Goal: Check status: Check status

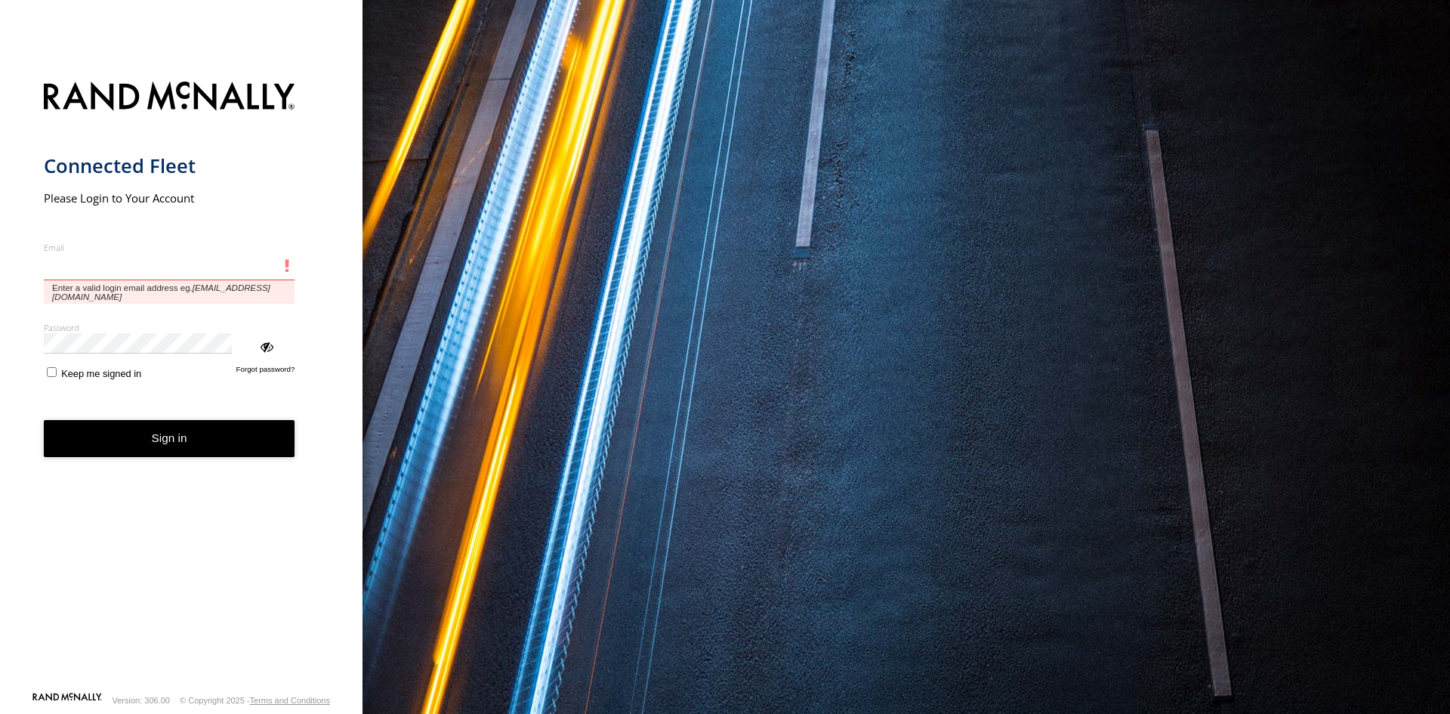
type input "**********"
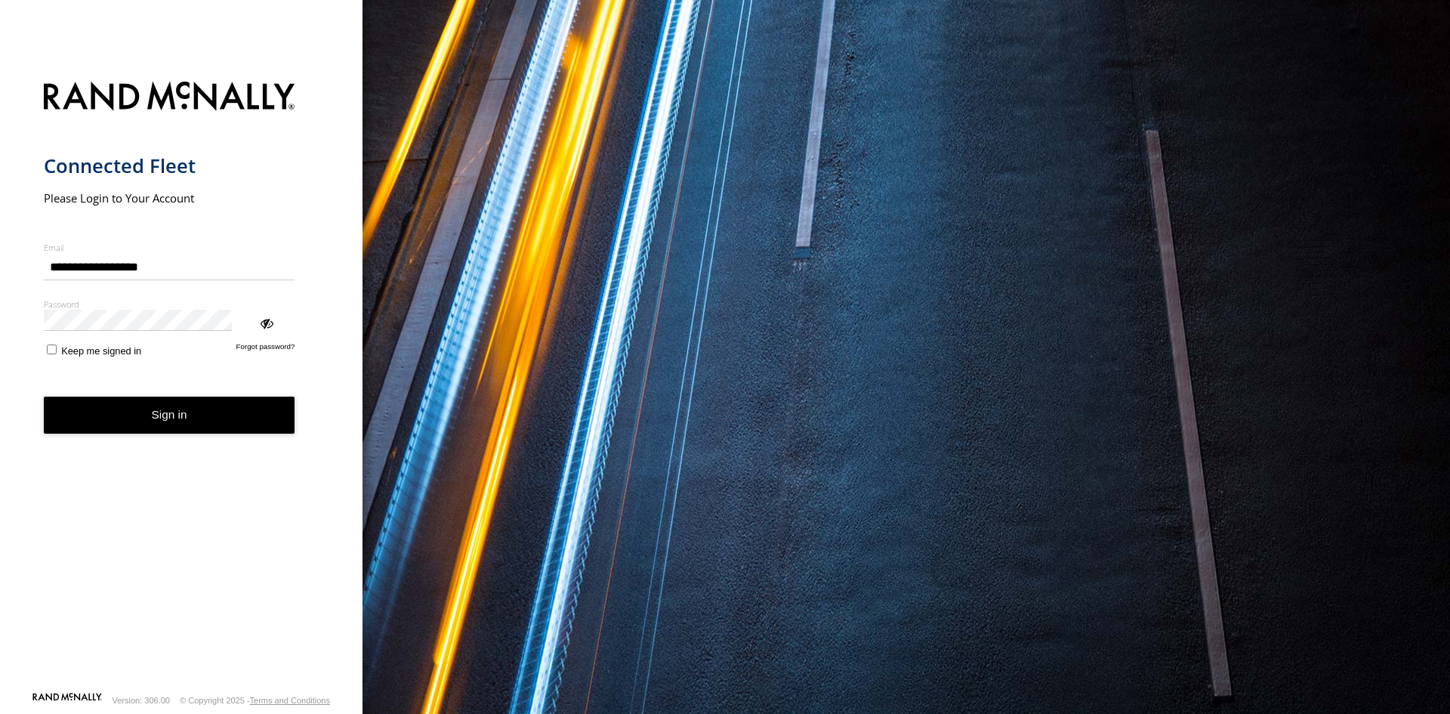
click at [116, 334] on form "**********" at bounding box center [182, 382] width 276 height 619
click at [122, 397] on button "Sign in" at bounding box center [170, 415] width 252 height 37
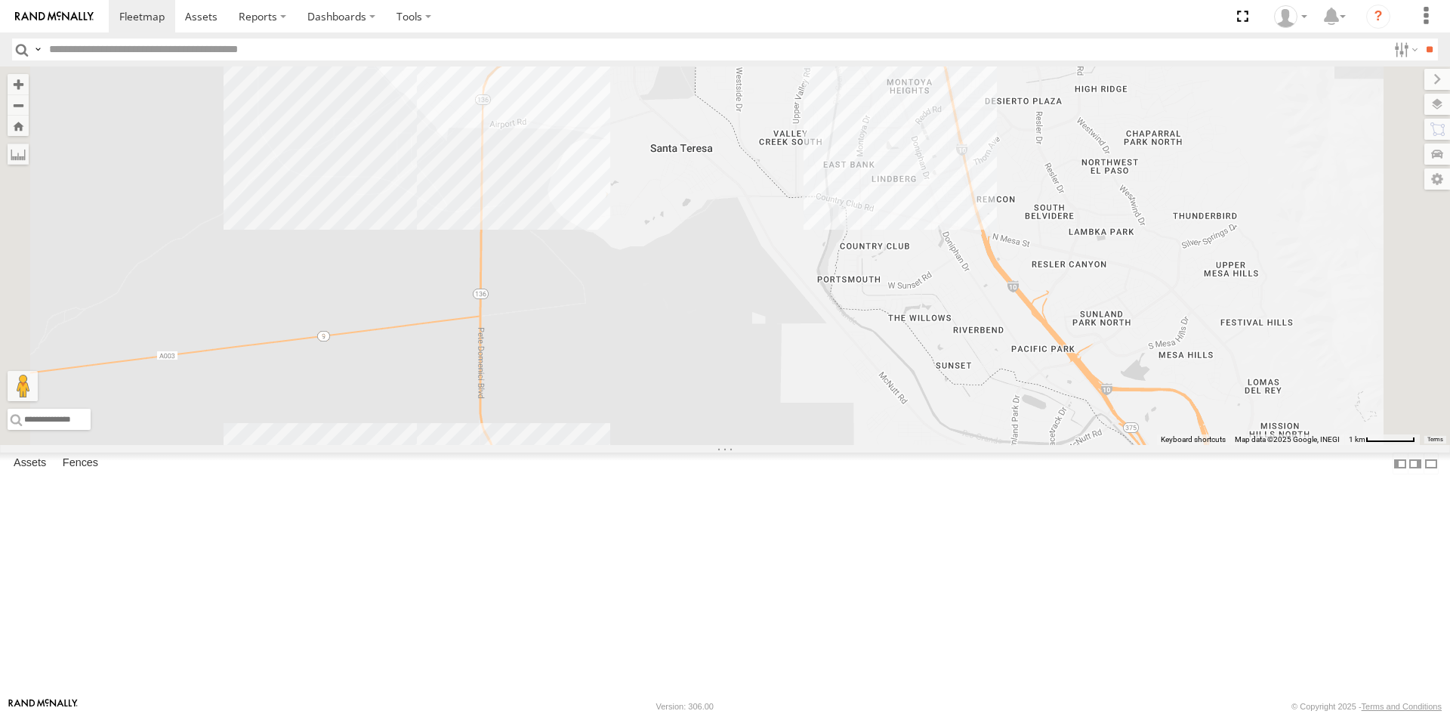
drag, startPoint x: 708, startPoint y: 478, endPoint x: 714, endPoint y: 538, distance: 60.0
click at [661, 445] on div "0054 12" at bounding box center [725, 255] width 1450 height 378
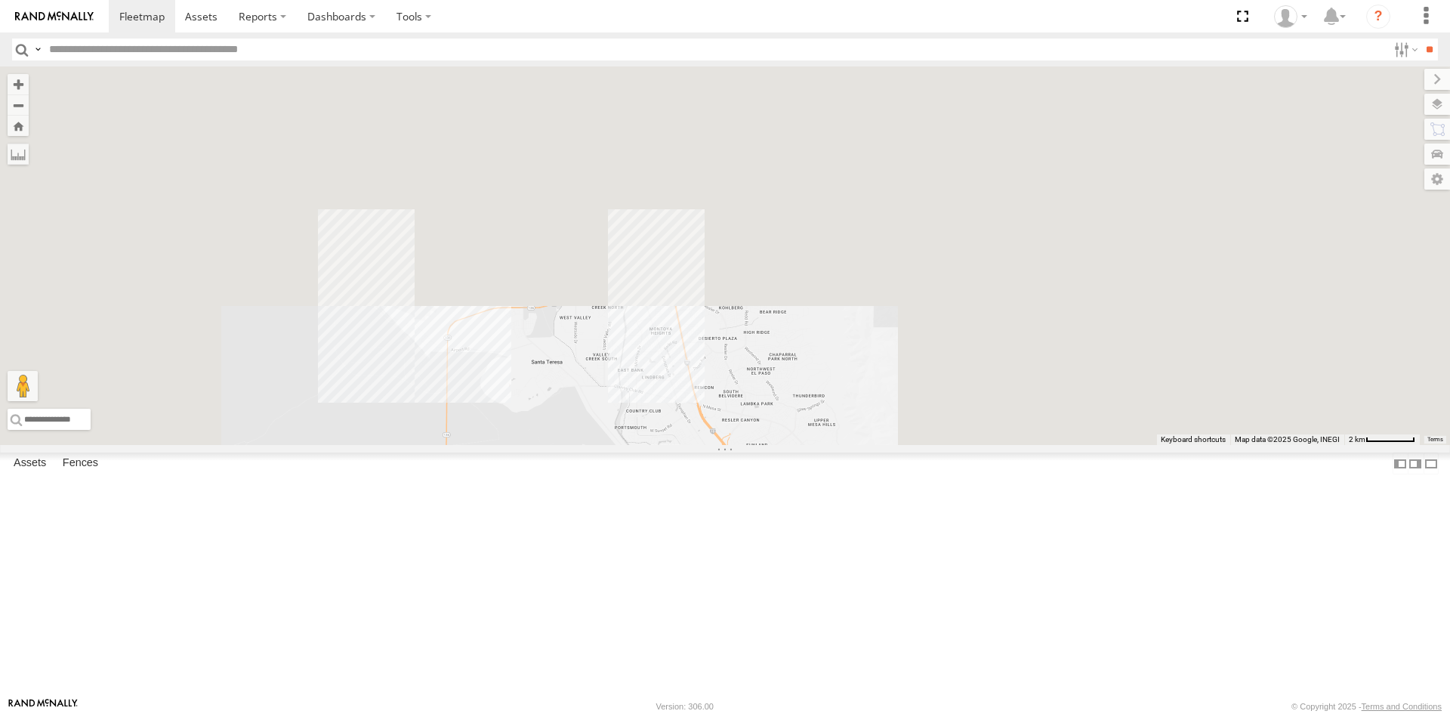
drag, startPoint x: 809, startPoint y: 547, endPoint x: 756, endPoint y: 490, distance: 77.5
click at [756, 445] on div "0054" at bounding box center [725, 255] width 1450 height 378
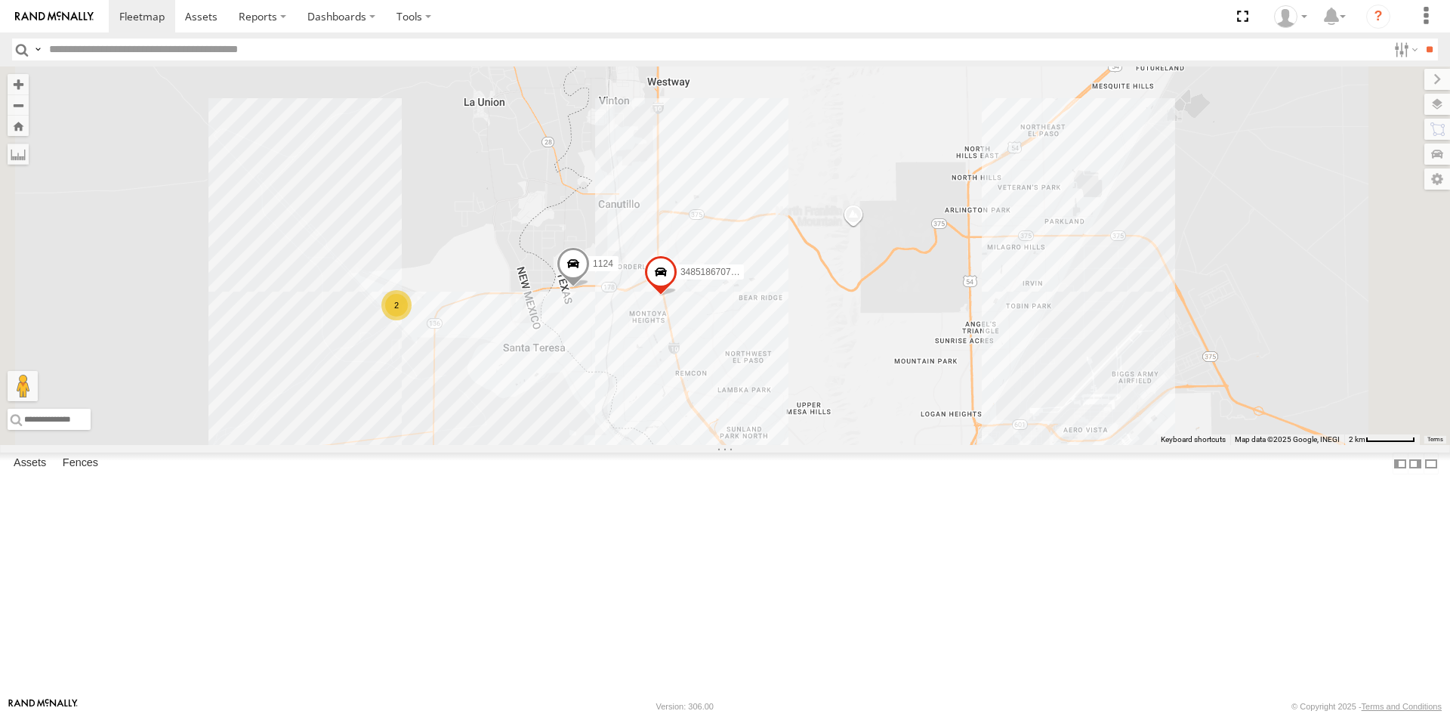
drag, startPoint x: 814, startPoint y: 517, endPoint x: 820, endPoint y: 531, distance: 15.3
click at [810, 445] on div "0054 12 3485186707B8 1124 2" at bounding box center [725, 255] width 1450 height 378
click at [831, 261] on div "0054 12 3485186707B8 1124 2" at bounding box center [725, 255] width 1450 height 378
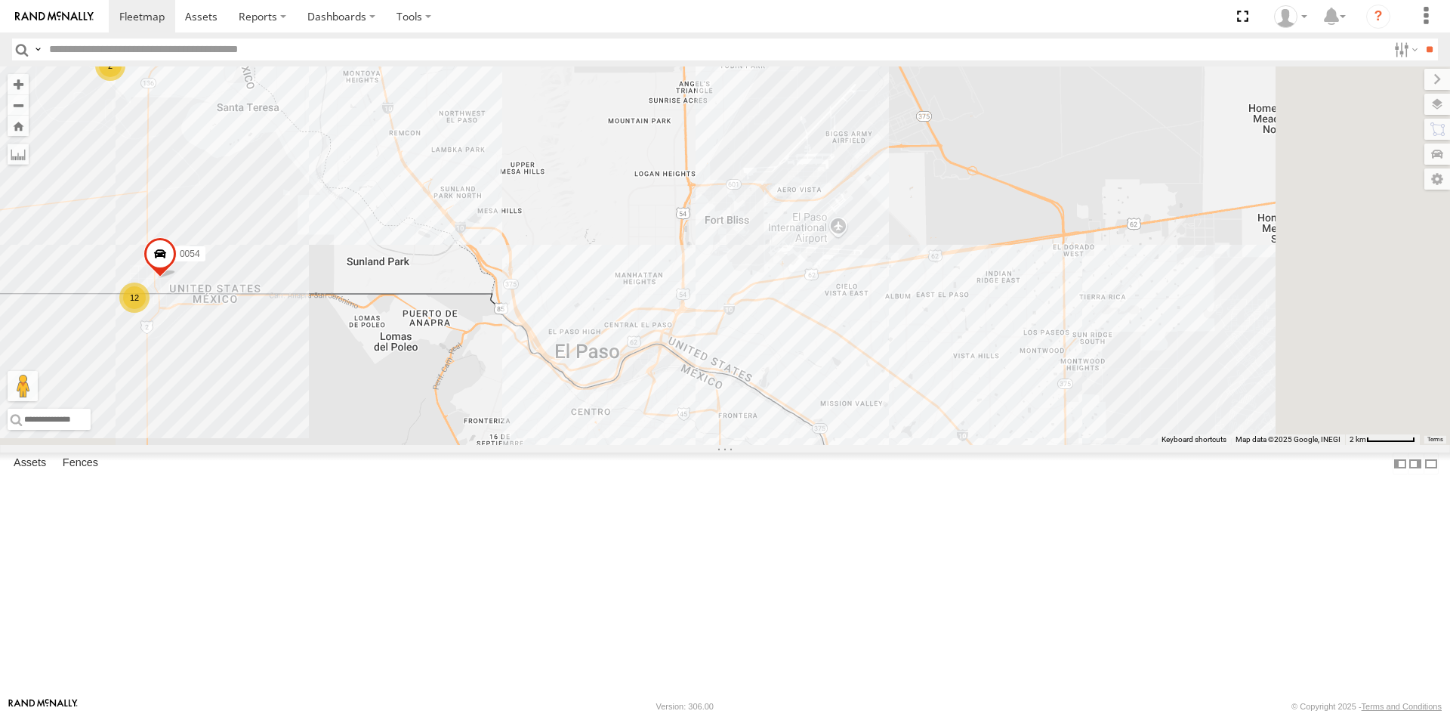
drag, startPoint x: 998, startPoint y: 465, endPoint x: 1017, endPoint y: 503, distance: 42.6
click at [1017, 445] on div "0054 12 3485186707B8 1124 2 21" at bounding box center [725, 255] width 1450 height 378
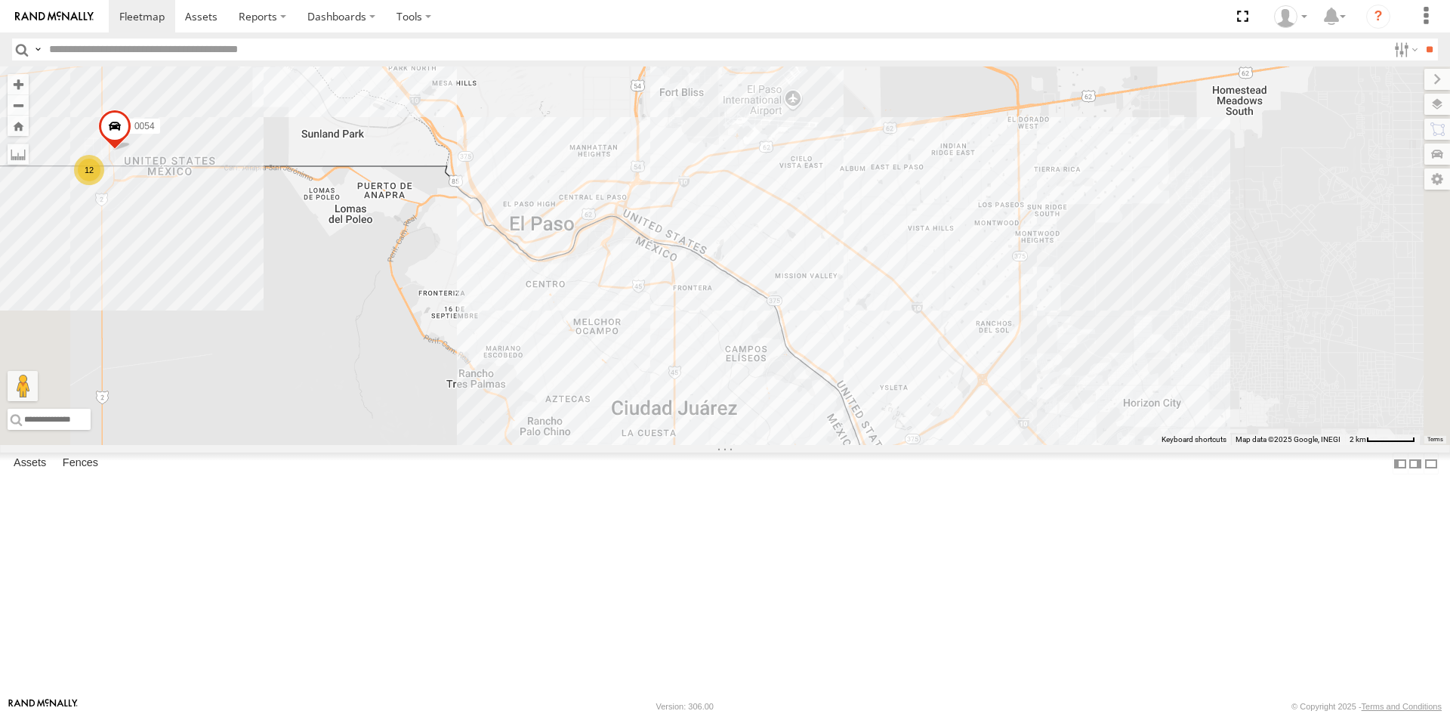
drag, startPoint x: 1043, startPoint y: 497, endPoint x: 979, endPoint y: 341, distance: 168.3
click at [979, 341] on div "0054 12 3485186707B8 1124 2 21" at bounding box center [725, 255] width 1450 height 378
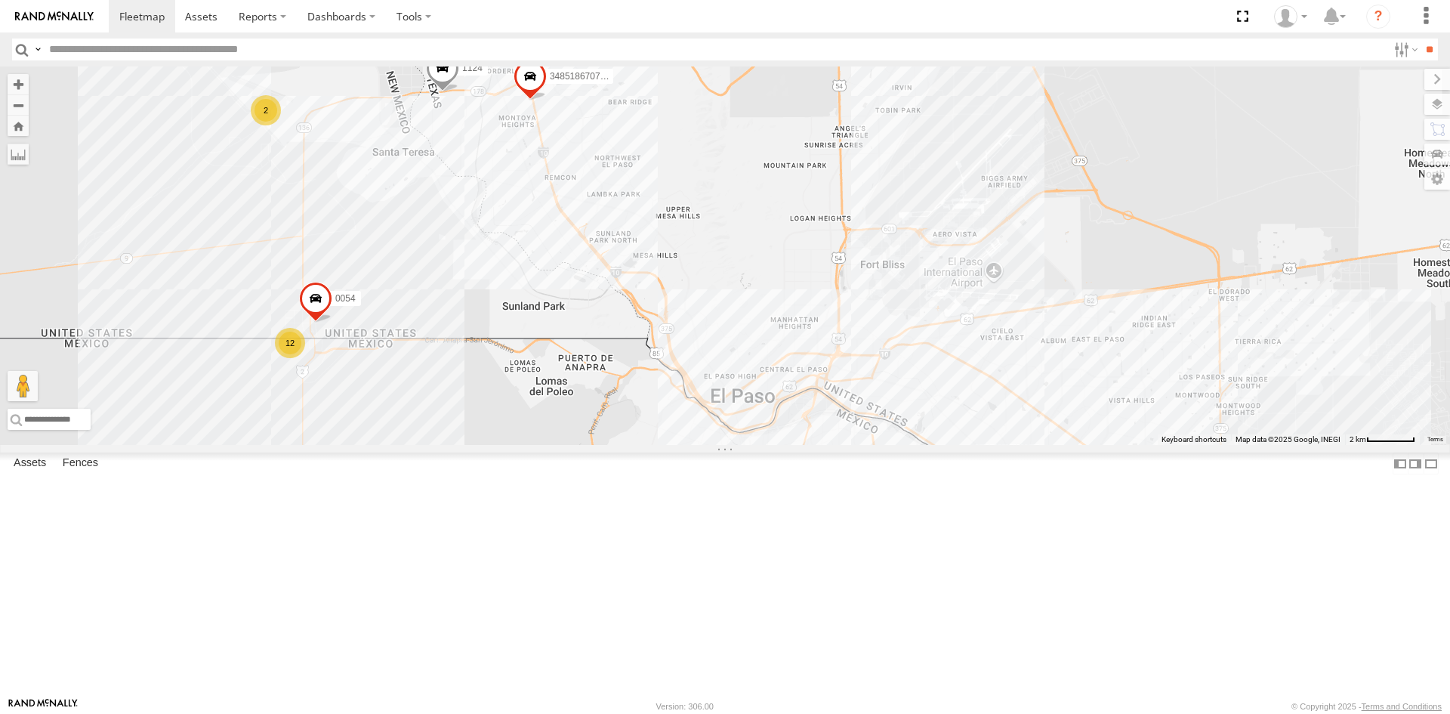
drag, startPoint x: 978, startPoint y: 413, endPoint x: 1162, endPoint y: 583, distance: 250.1
click at [1203, 445] on div "0054 12 3485186707B8 1124 2 21 8" at bounding box center [725, 255] width 1450 height 378
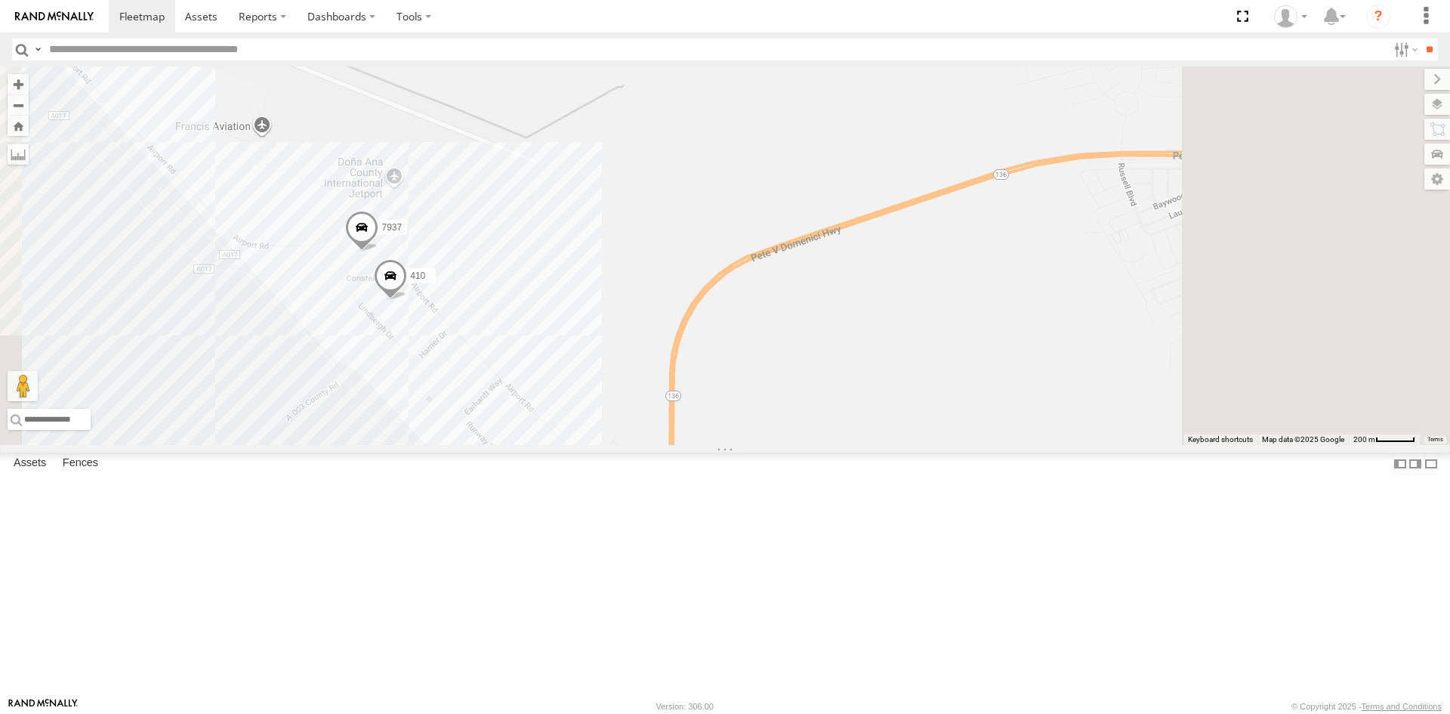
drag, startPoint x: 892, startPoint y: 482, endPoint x: 884, endPoint y: 477, distance: 9.5
click at [884, 445] on div "0054 3485186707B8 1124 7937 410" at bounding box center [725, 255] width 1450 height 378
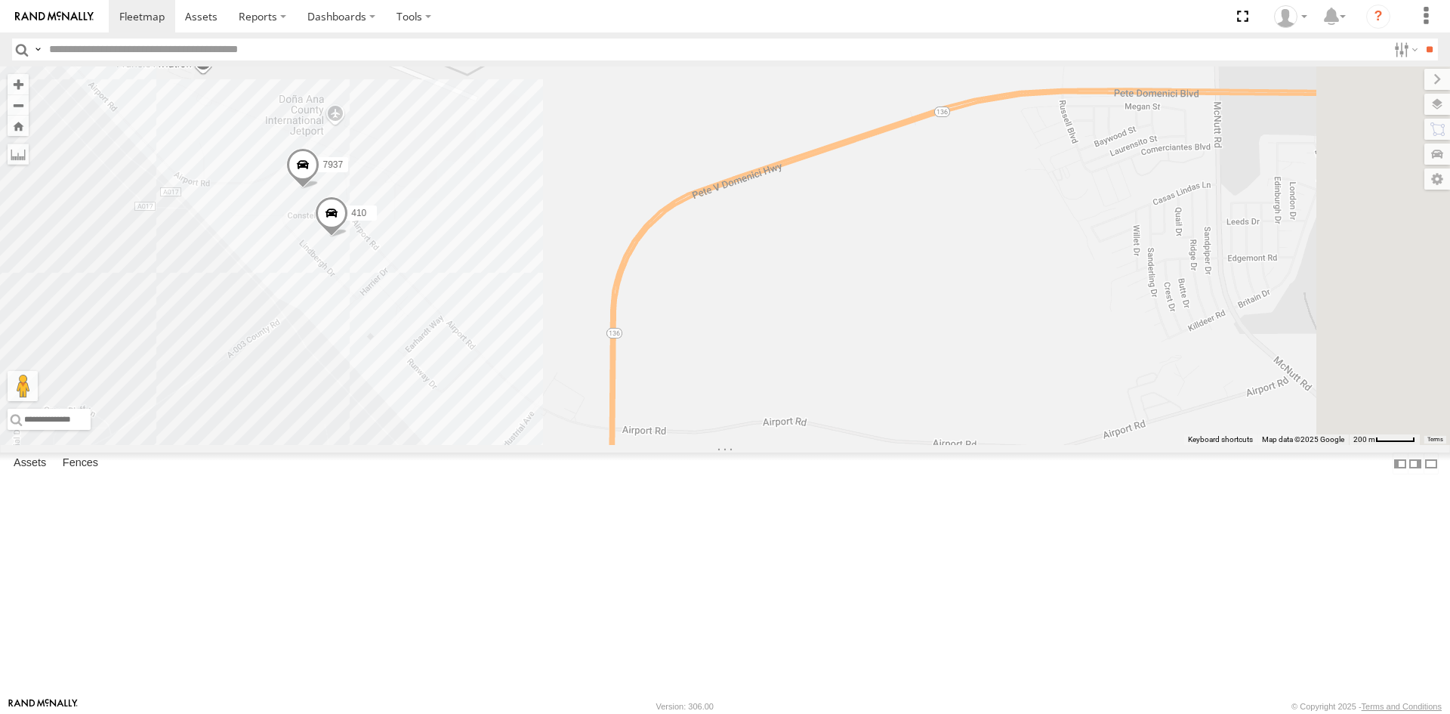
drag, startPoint x: 956, startPoint y: 508, endPoint x: 919, endPoint y: 260, distance: 250.6
click at [919, 260] on div "0054 3485186707B8 1124 7937 410" at bounding box center [725, 255] width 1450 height 378
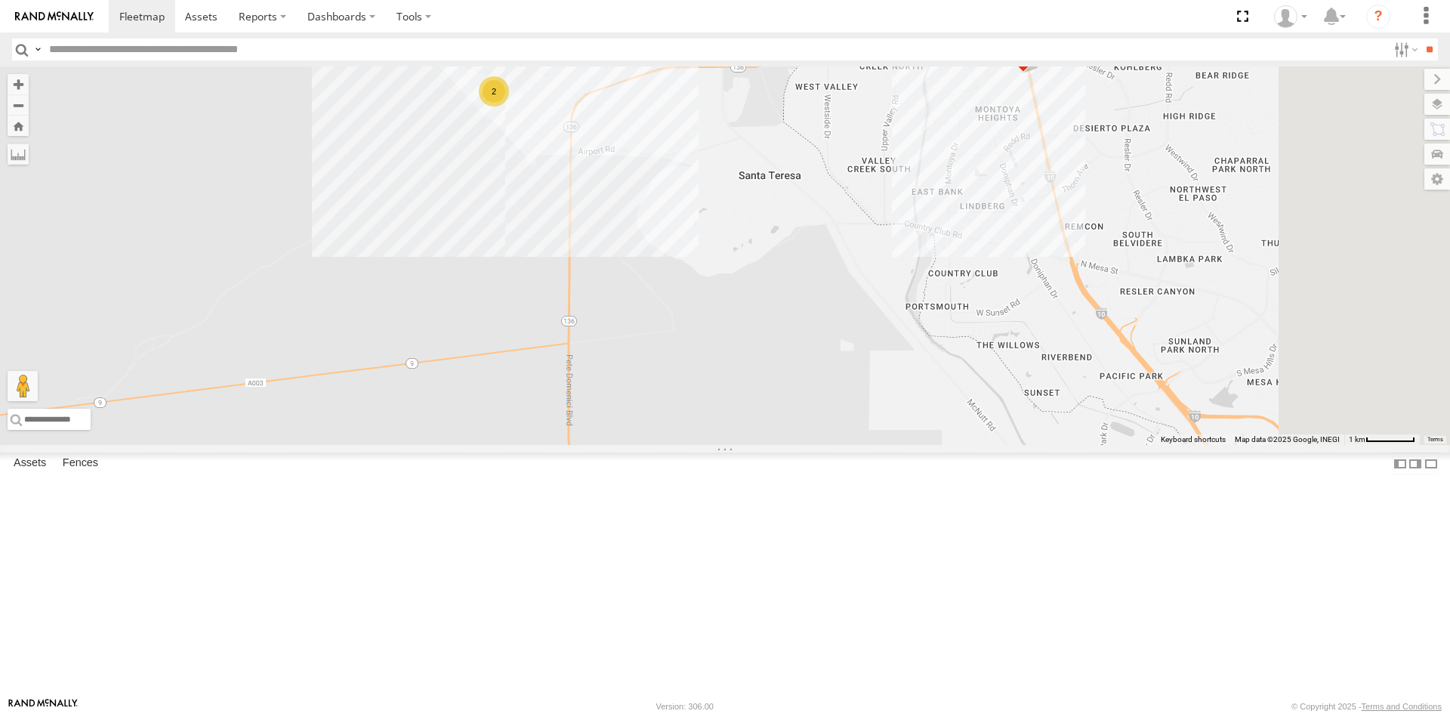
drag, startPoint x: 975, startPoint y: 448, endPoint x: 928, endPoint y: 440, distance: 48.3
click at [928, 440] on div "0054 3485186707B8 1124 12 2" at bounding box center [725, 255] width 1450 height 378
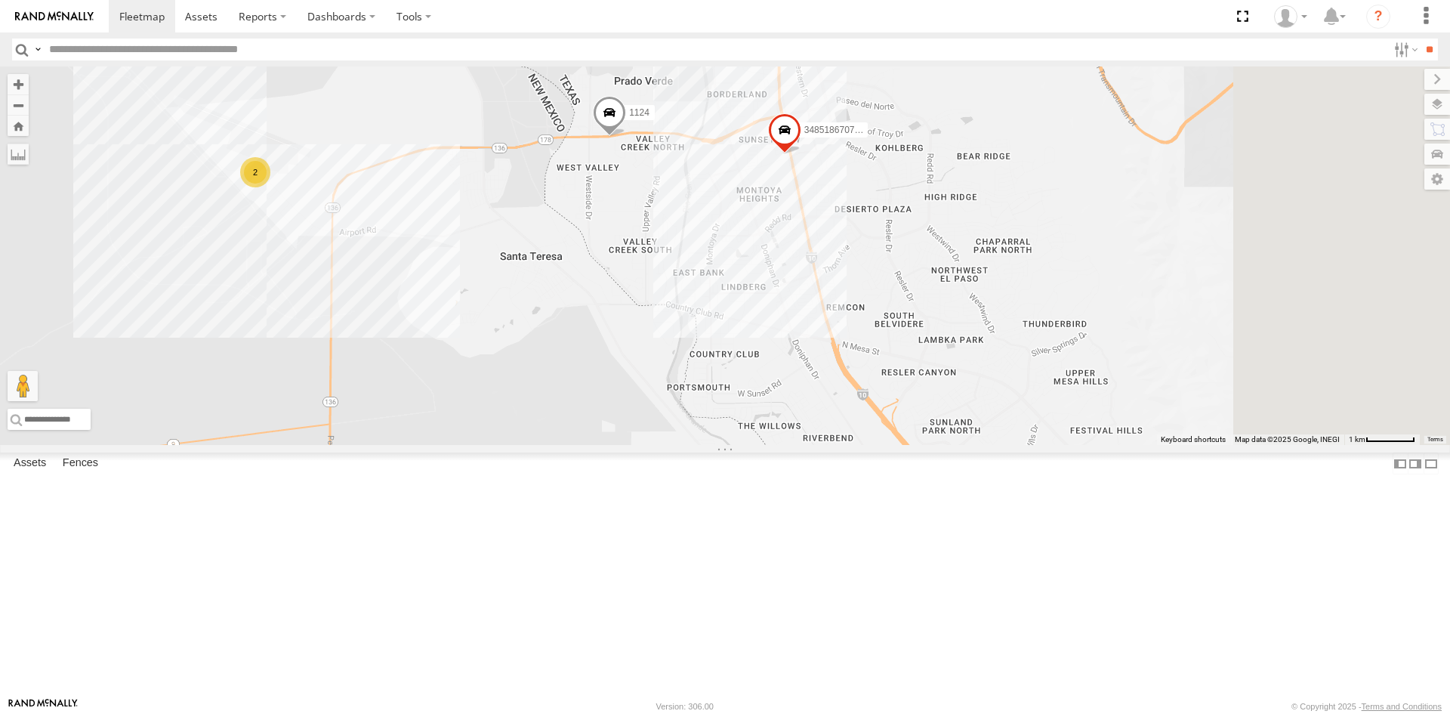
drag, startPoint x: 918, startPoint y: 298, endPoint x: 734, endPoint y: 387, distance: 203.7
click at [755, 403] on div "3485186707B8 1124 0054 12 2" at bounding box center [725, 255] width 1450 height 378
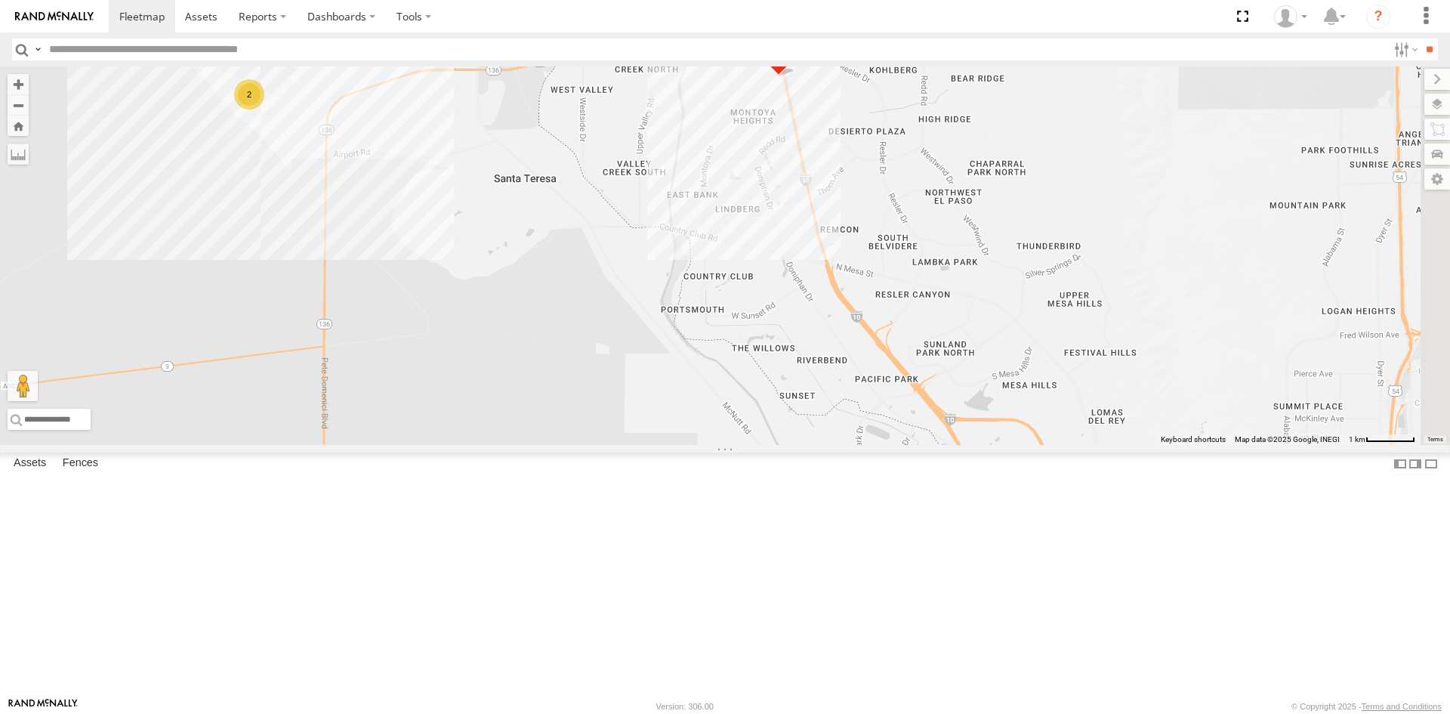
drag, startPoint x: 776, startPoint y: 487, endPoint x: 780, endPoint y: 273, distance: 214.6
click at [780, 273] on div "3485186707B8 1124 0054 12 2" at bounding box center [725, 255] width 1450 height 378
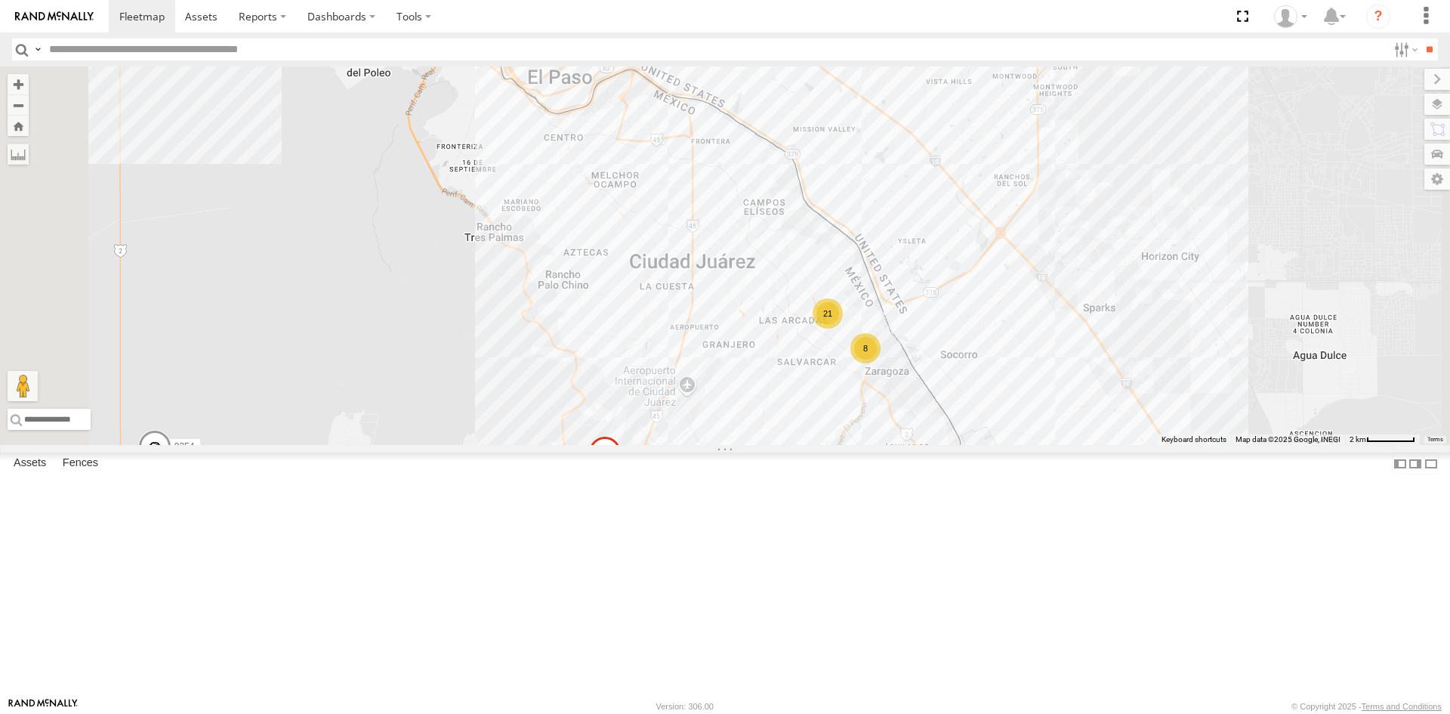
drag, startPoint x: 1063, startPoint y: 383, endPoint x: 1073, endPoint y: 356, distance: 28.9
click at [1071, 360] on div "3485186707B8 1124 4093 9254 8689 21 8" at bounding box center [725, 255] width 1450 height 378
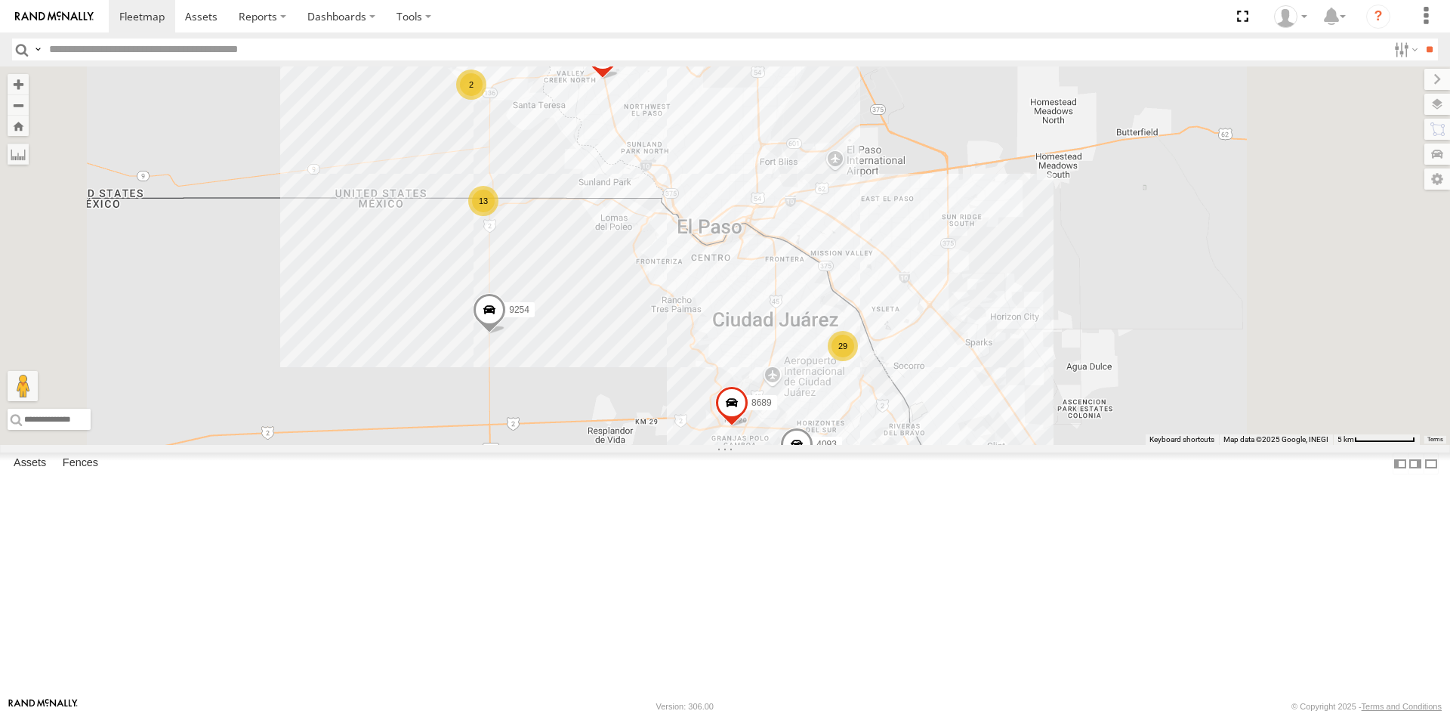
drag, startPoint x: 746, startPoint y: 377, endPoint x: 723, endPoint y: 487, distance: 112.7
click at [723, 445] on div "3485186707B8 1124 4093 9254 8689 13 29 2" at bounding box center [725, 255] width 1450 height 378
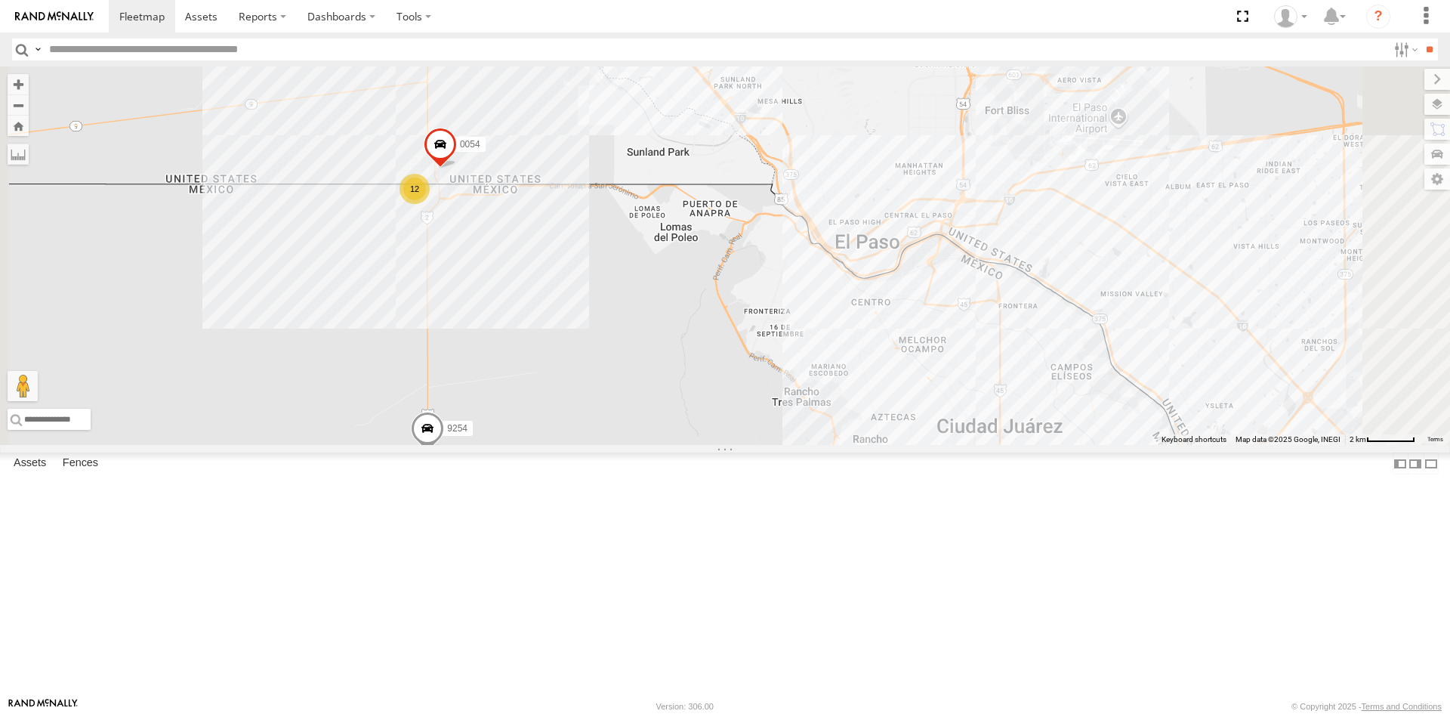
drag, startPoint x: 752, startPoint y: 487, endPoint x: 746, endPoint y: 463, distance: 24.9
click at [747, 445] on div "3485186707B8 1124 4093 9254 8689 12 21 8 2 0054" at bounding box center [725, 255] width 1450 height 378
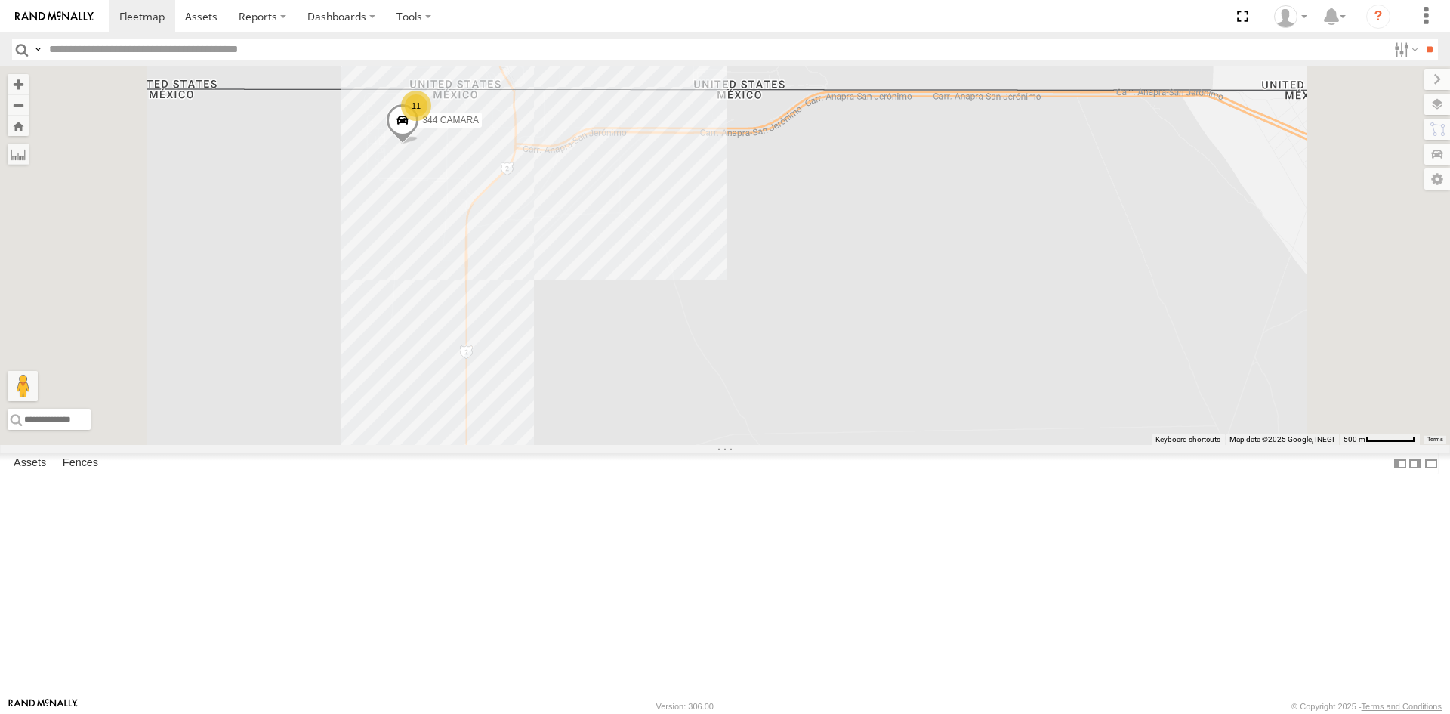
drag, startPoint x: 600, startPoint y: 332, endPoint x: 595, endPoint y: 313, distance: 19.4
click at [593, 319] on div "3485186707B8 1124 4093 9254 8689 0054 11 344 CAMARA" at bounding box center [725, 255] width 1450 height 378
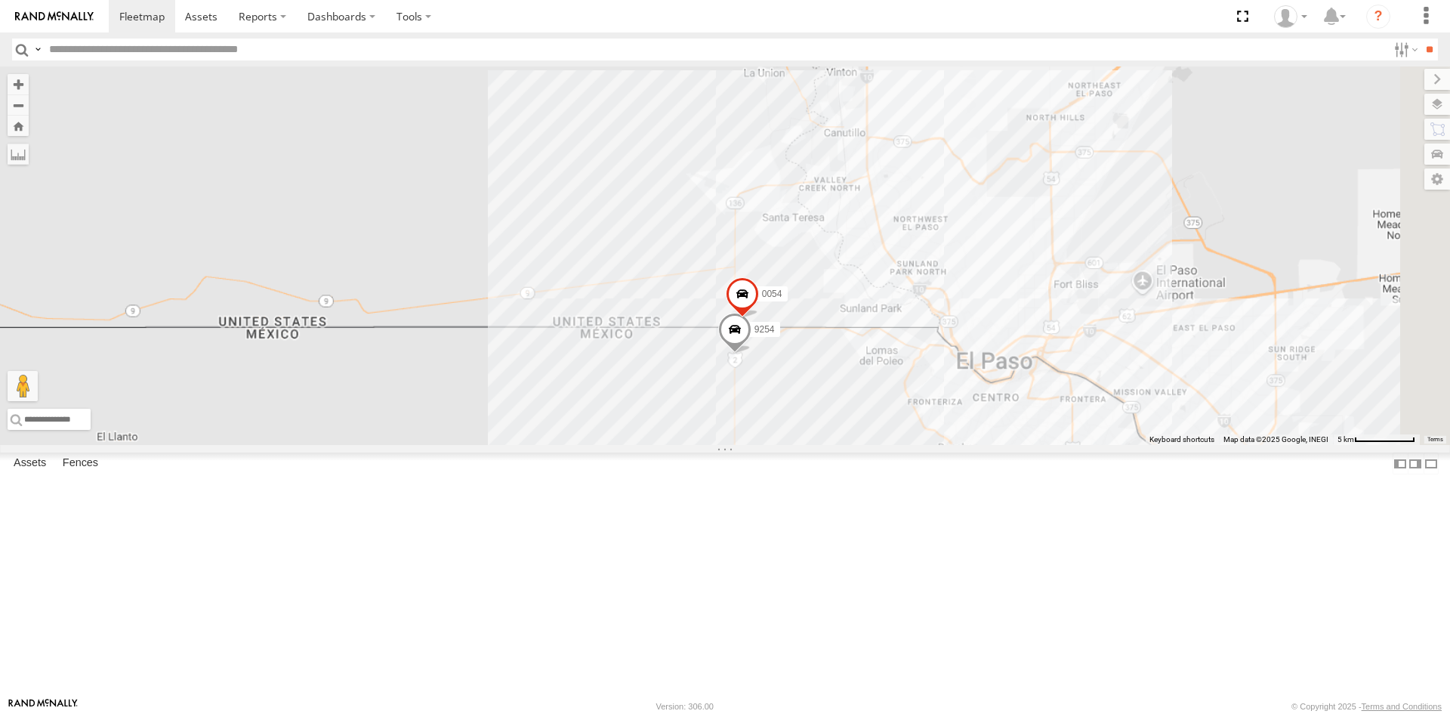
drag, startPoint x: 1154, startPoint y: 603, endPoint x: 949, endPoint y: 387, distance: 297.1
click at [980, 415] on div "9254 0054" at bounding box center [725, 255] width 1450 height 378
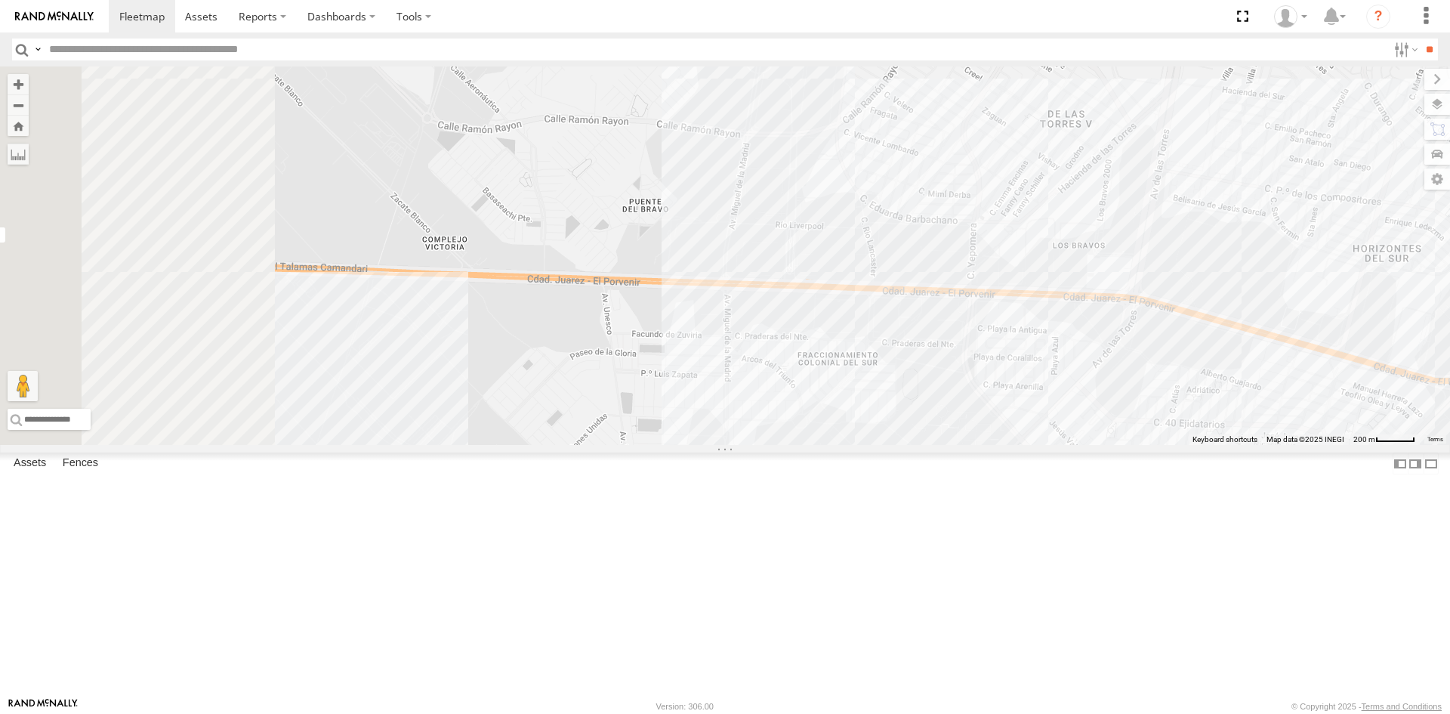
drag, startPoint x: 922, startPoint y: 586, endPoint x: 1195, endPoint y: 595, distance: 273.6
click at [1193, 445] on div "3485186707B8 1124 4093 8689 9254" at bounding box center [725, 255] width 1450 height 378
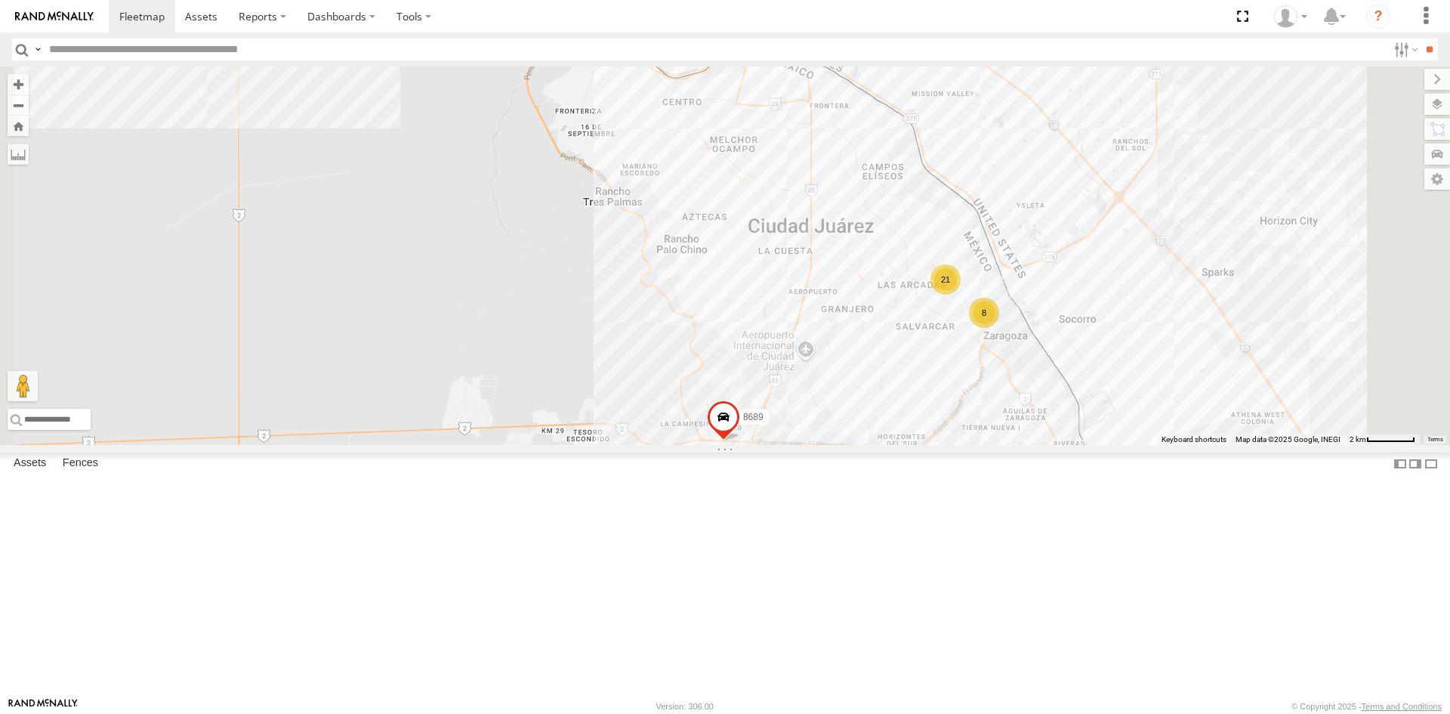
drag, startPoint x: 1159, startPoint y: 558, endPoint x: 1016, endPoint y: 575, distance: 144.5
click at [1027, 445] on div "3485186707B8 1124 4093 8689 9254 0054 12 21 8" at bounding box center [725, 255] width 1450 height 378
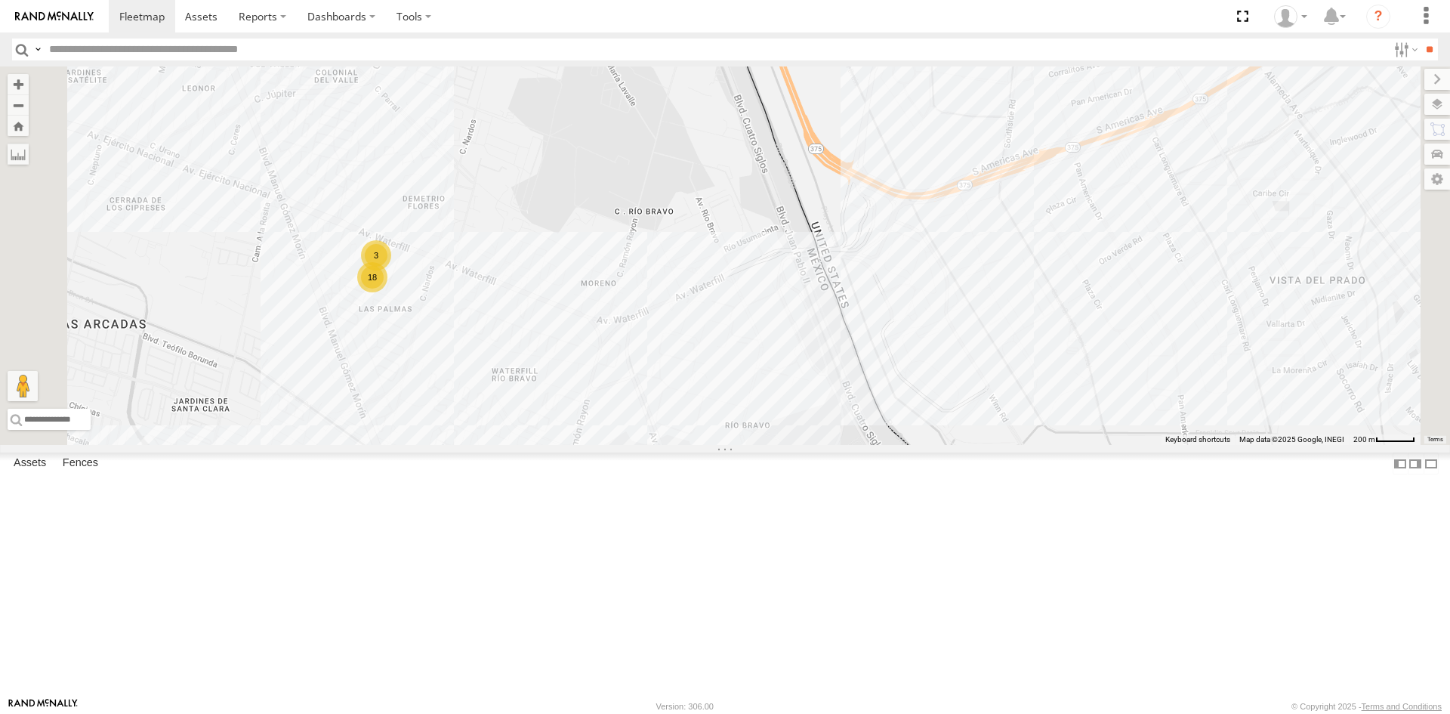
drag, startPoint x: 1093, startPoint y: 608, endPoint x: 1017, endPoint y: 490, distance: 140.4
click at [1020, 445] on div "3485186707B8 1124 4093 8689 9254 0054 18 7 3" at bounding box center [725, 255] width 1450 height 378
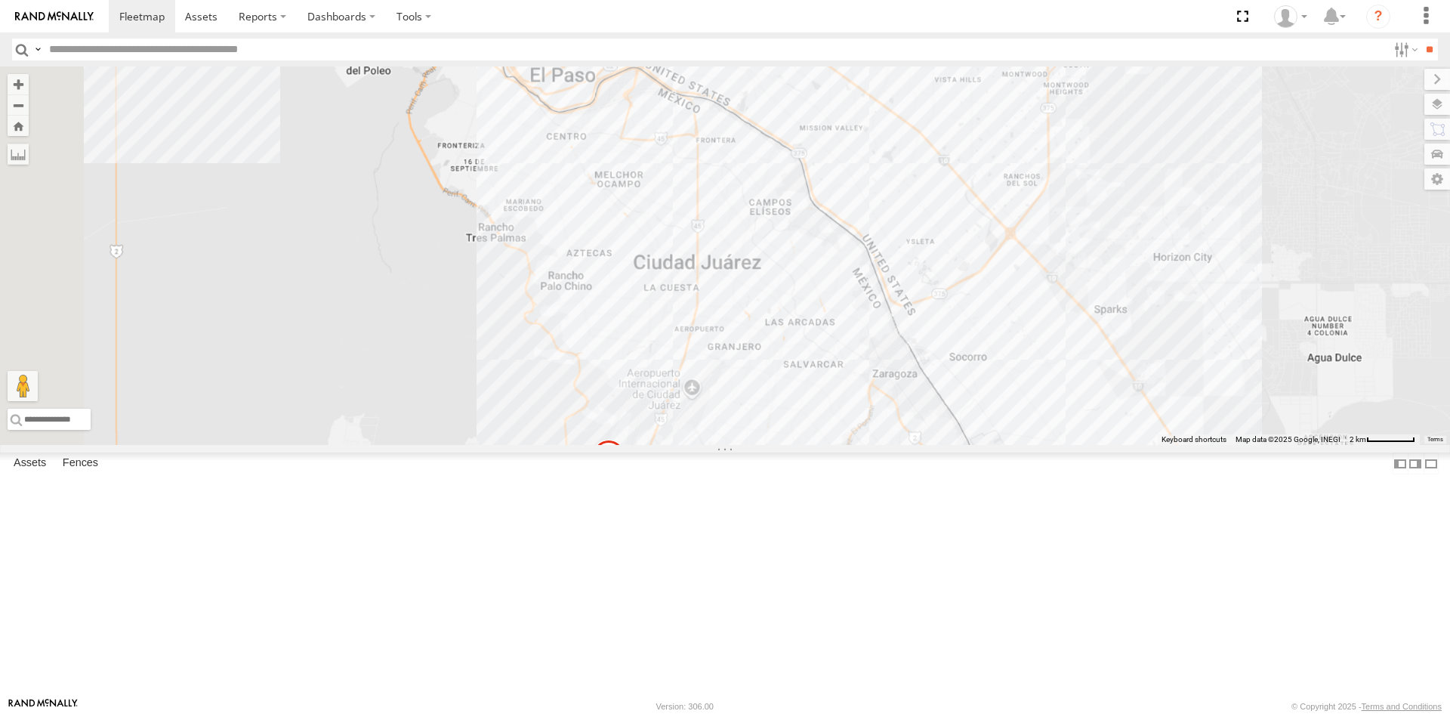
drag, startPoint x: 884, startPoint y: 496, endPoint x: 1157, endPoint y: 555, distance: 279.7
click at [1164, 445] on div "3485186707B8 1124 [CREDIT_CARD_NUMBER]" at bounding box center [725, 255] width 1450 height 378
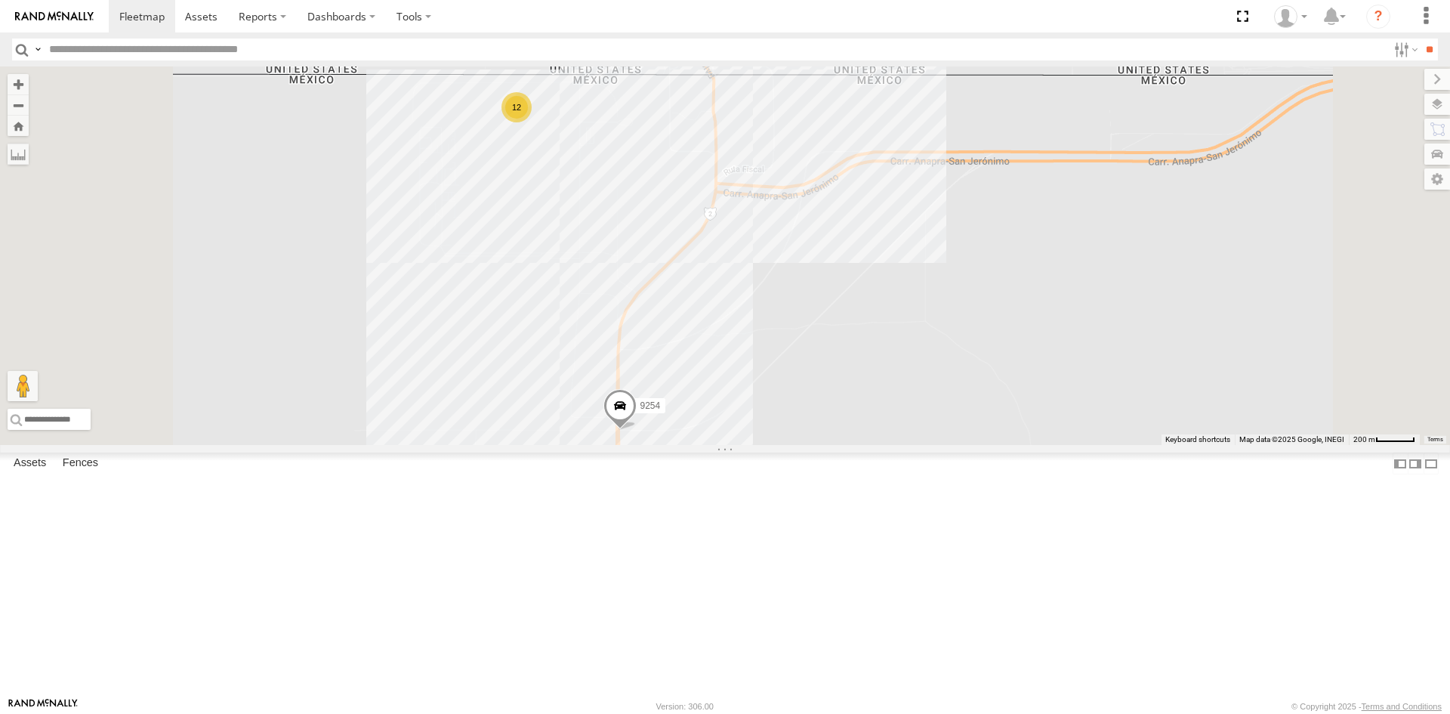
click at [946, 421] on div "3485186707B8 1124 4093 8689 9254 0054 12" at bounding box center [725, 255] width 1450 height 378
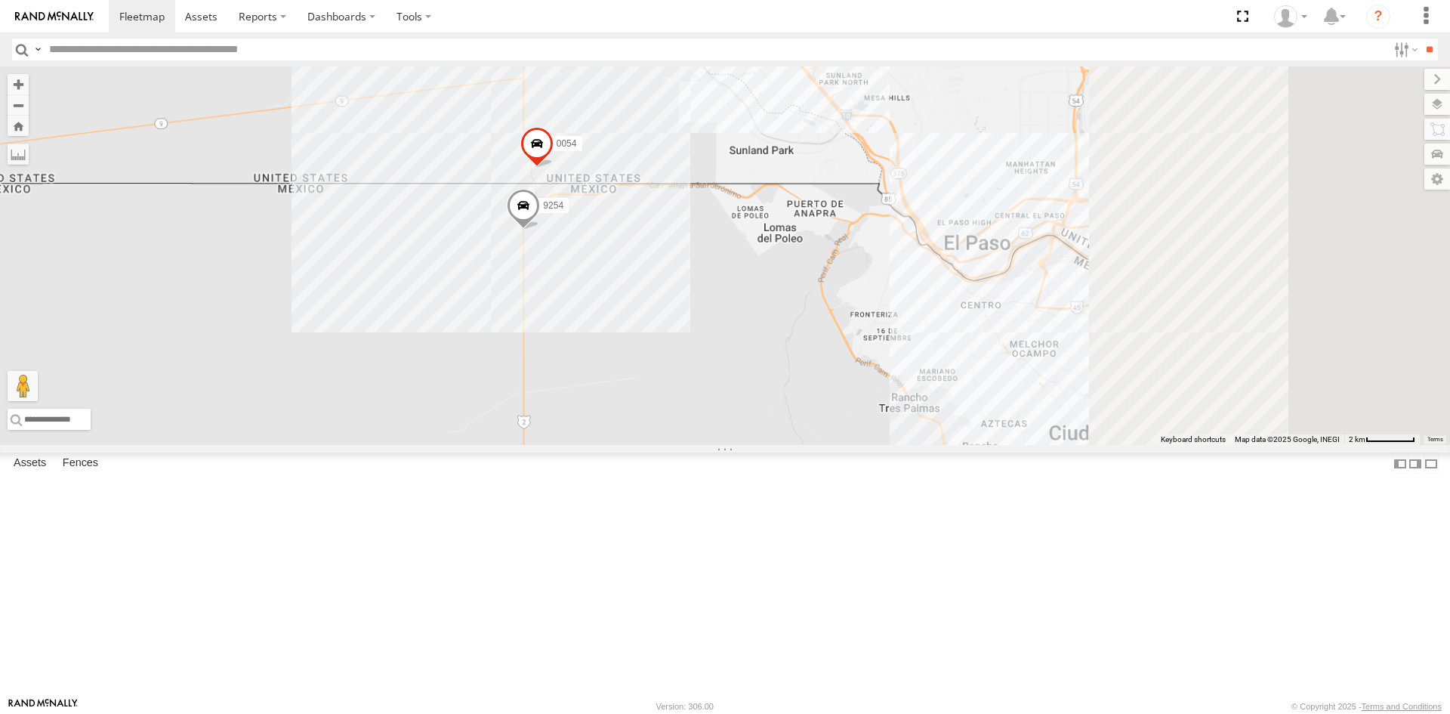
drag, startPoint x: 837, startPoint y: 443, endPoint x: 758, endPoint y: 375, distance: 103.9
click at [765, 391] on div "9254 0054" at bounding box center [725, 255] width 1450 height 378
